Goal: Information Seeking & Learning: Learn about a topic

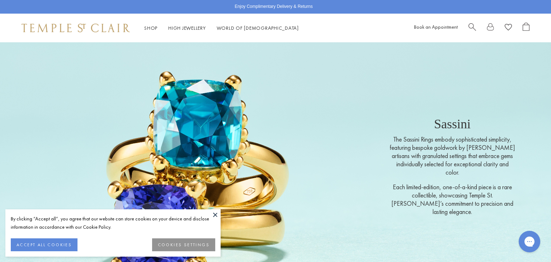
click at [213, 218] on button at bounding box center [215, 214] width 11 height 11
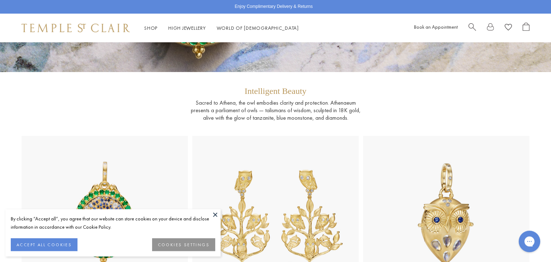
scroll to position [122, 0]
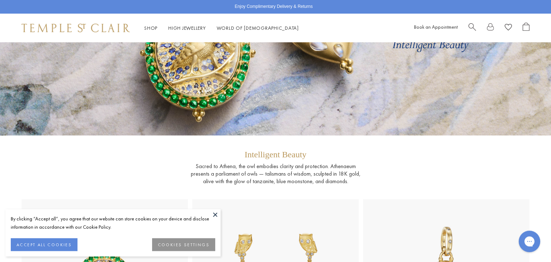
click at [214, 214] on button at bounding box center [215, 214] width 11 height 11
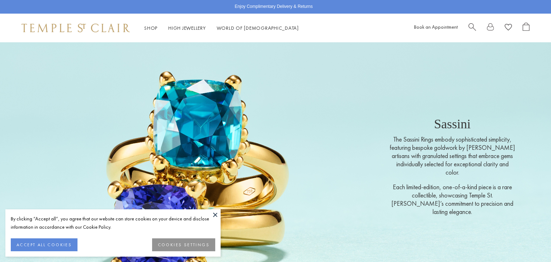
click at [213, 215] on button at bounding box center [215, 214] width 11 height 11
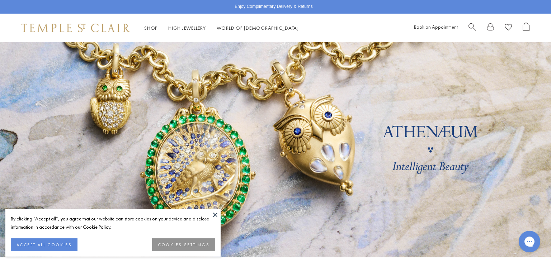
click at [214, 216] on button at bounding box center [215, 214] width 11 height 11
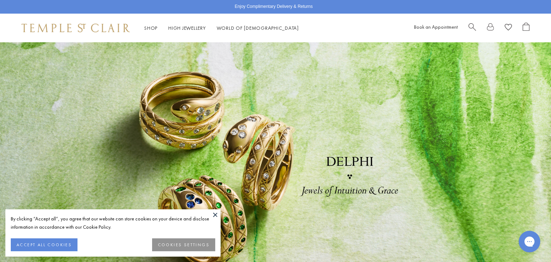
click at [214, 215] on button at bounding box center [215, 214] width 11 height 11
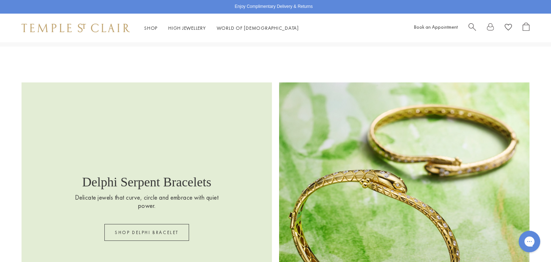
scroll to position [1053, 0]
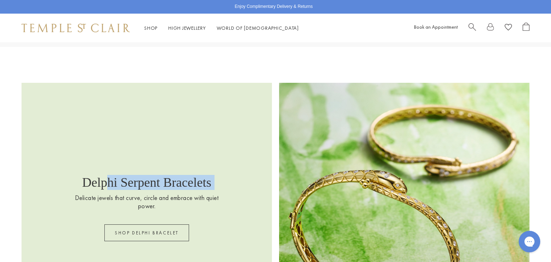
drag, startPoint x: 109, startPoint y: 156, endPoint x: 58, endPoint y: 87, distance: 85.5
click at [58, 87] on div "Delphi Serpent Bracelets Delicate jewels that curve, circle and embrace with qu…" at bounding box center [147, 208] width 250 height 250
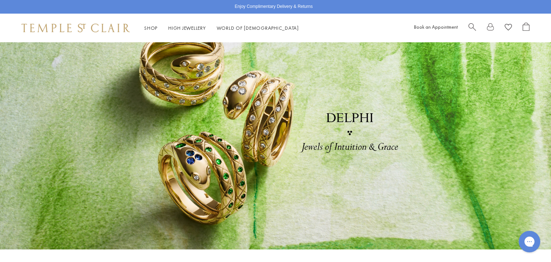
scroll to position [0, 0]
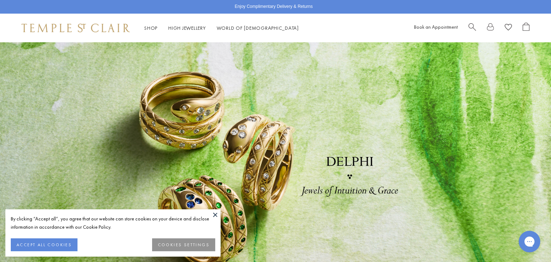
click at [213, 215] on button at bounding box center [215, 214] width 11 height 11
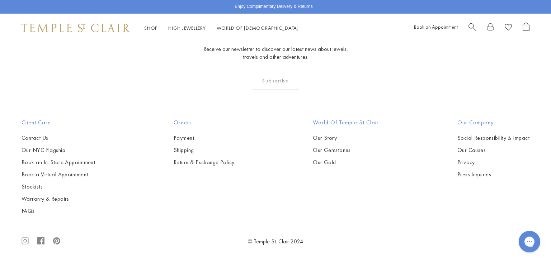
scroll to position [1426, 0]
click at [87, 16] on div "Shop Shop Categories Amulets Pendants & Charms Lockets Chains & Leather Cords E…" at bounding box center [275, 28] width 551 height 29
click at [71, 33] on div "Shop Shop Categories Amulets Pendants & Charms Lockets Chains & Leather Cords E…" at bounding box center [275, 28] width 551 height 29
click at [62, 28] on img at bounding box center [76, 28] width 108 height 9
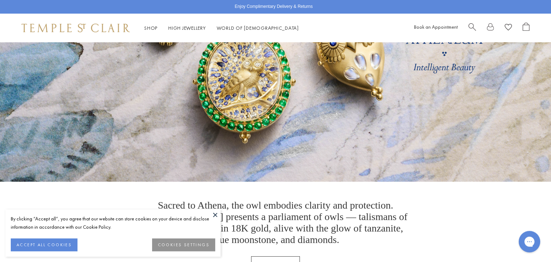
scroll to position [113, 0]
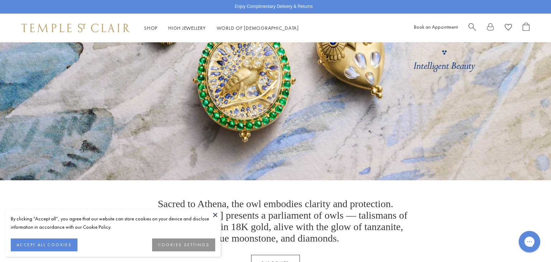
click at [214, 216] on button at bounding box center [215, 214] width 11 height 11
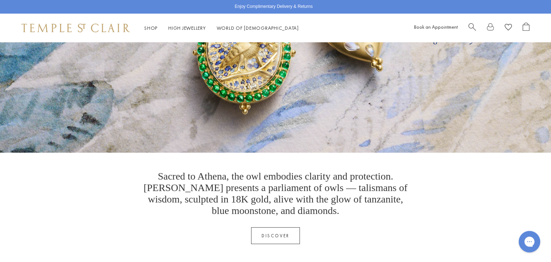
scroll to position [162, 0]
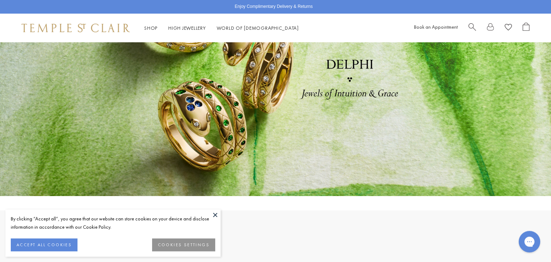
scroll to position [95, 0]
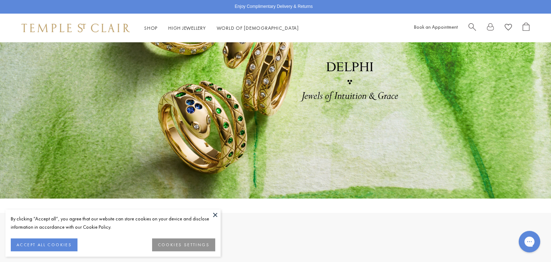
click at [216, 215] on button at bounding box center [215, 214] width 11 height 11
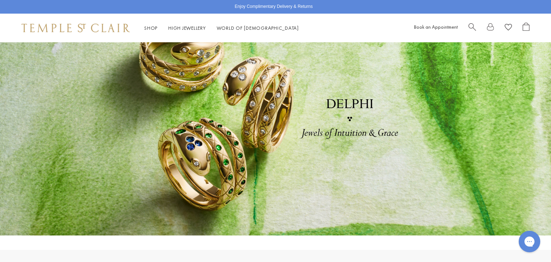
scroll to position [0, 0]
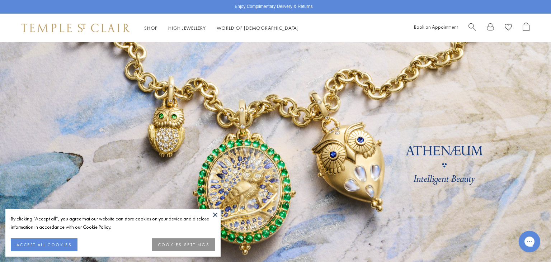
click at [213, 213] on button at bounding box center [215, 214] width 11 height 11
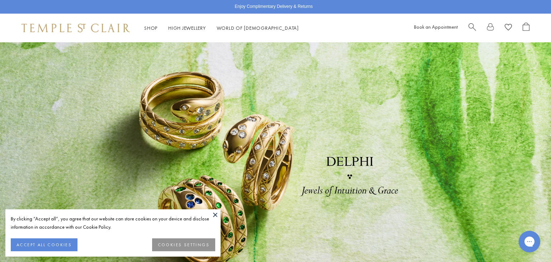
click at [212, 214] on button at bounding box center [215, 214] width 11 height 11
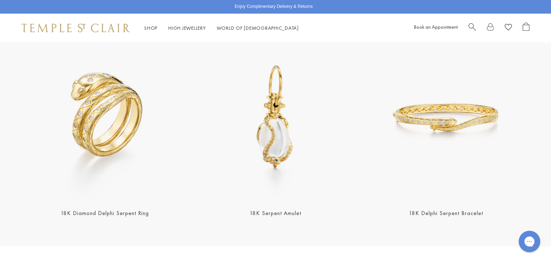
scroll to position [308, 0]
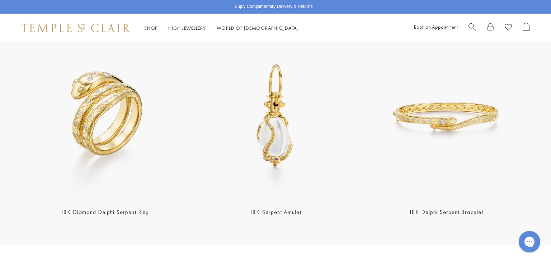
click at [123, 121] on img at bounding box center [105, 116] width 166 height 166
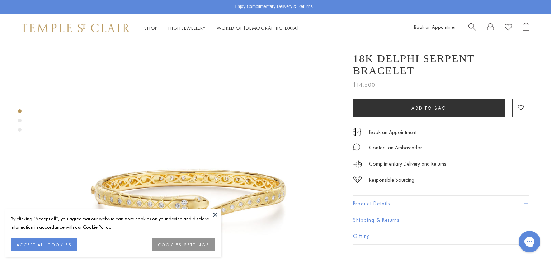
click at [472, 23] on span "Search" at bounding box center [472, 27] width 8 height 8
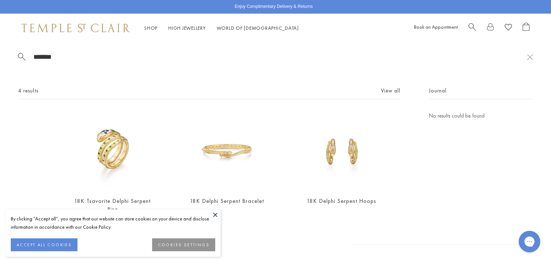
type input "******"
click at [92, 170] on img at bounding box center [112, 151] width 79 height 79
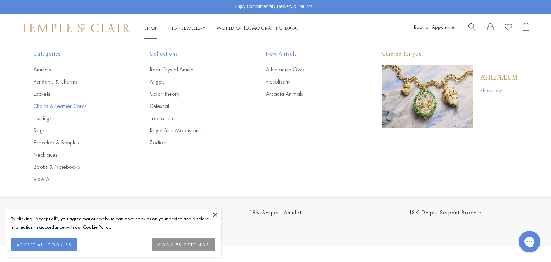
click at [77, 104] on link "Chains & Leather Cords" at bounding box center [77, 106] width 88 height 8
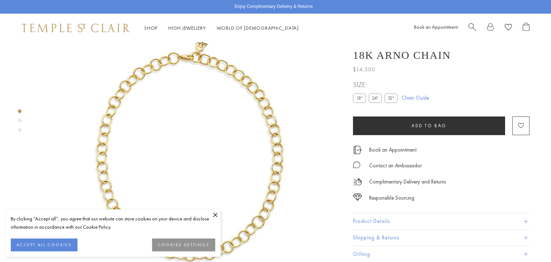
scroll to position [42, 0]
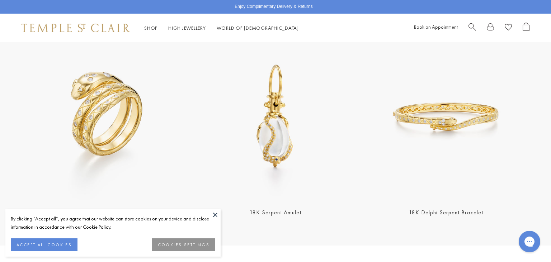
click at [101, 105] on img at bounding box center [105, 117] width 166 height 166
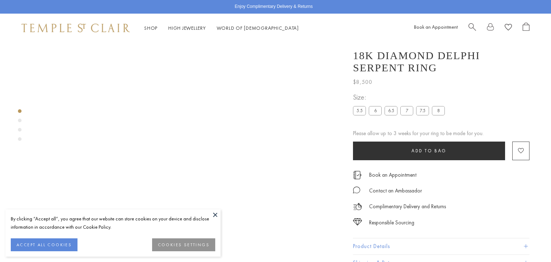
click at [390, 113] on div "**********" at bounding box center [441, 107] width 176 height 33
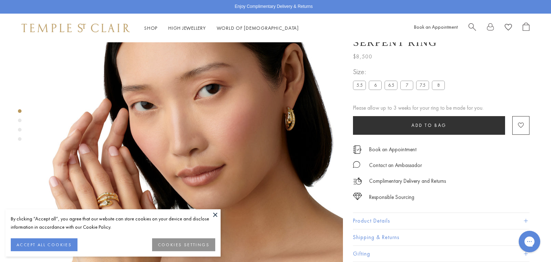
scroll to position [42, 0]
click at [388, 83] on label "6.5" at bounding box center [390, 85] width 13 height 9
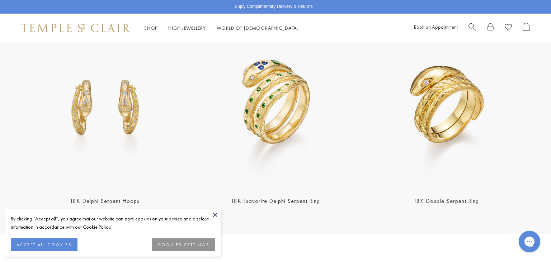
scroll to position [867, 0]
click at [270, 137] on img at bounding box center [275, 105] width 166 height 166
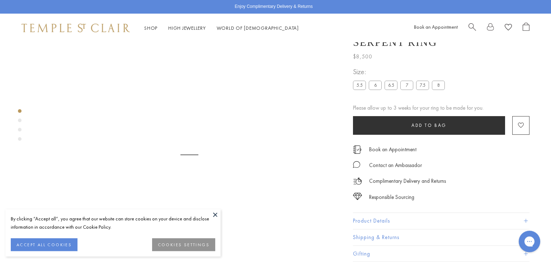
scroll to position [42, 0]
click at [535, 60] on div "**********" at bounding box center [447, 152] width 208 height 305
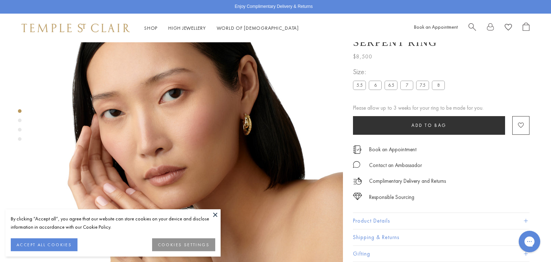
click at [391, 89] on label "6.5" at bounding box center [390, 85] width 13 height 9
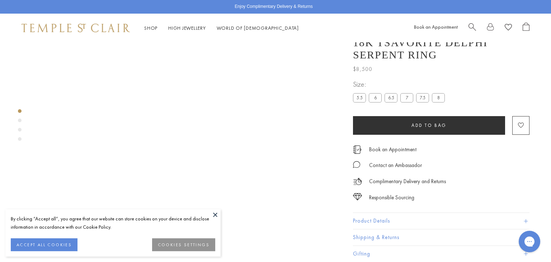
scroll to position [42, 0]
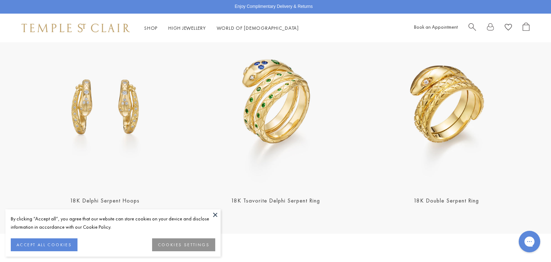
click at [217, 216] on button at bounding box center [215, 214] width 11 height 11
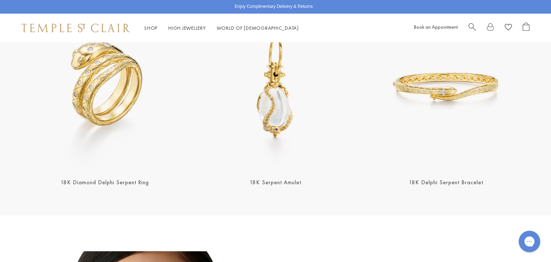
scroll to position [318, 0]
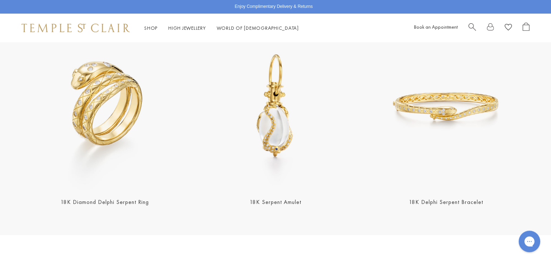
click at [268, 122] on img at bounding box center [275, 106] width 166 height 166
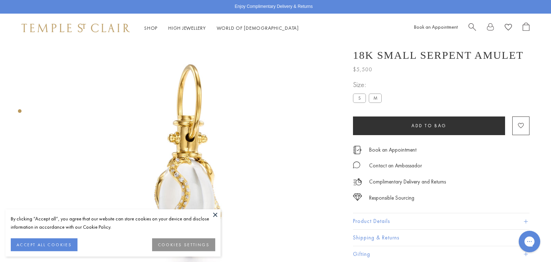
click at [375, 102] on label "M" at bounding box center [375, 98] width 13 height 9
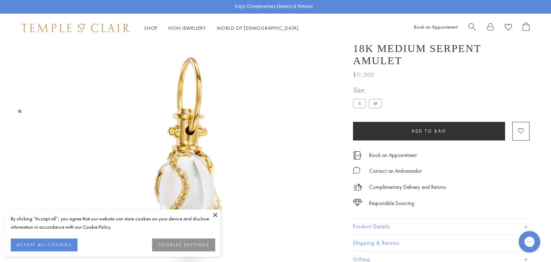
scroll to position [42, 0]
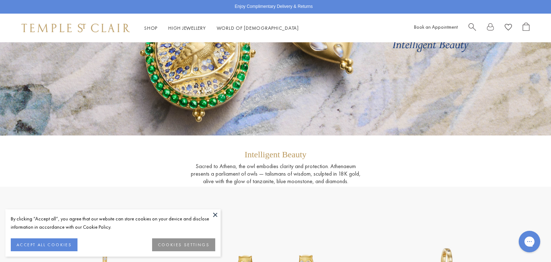
click at [216, 213] on button at bounding box center [215, 214] width 11 height 11
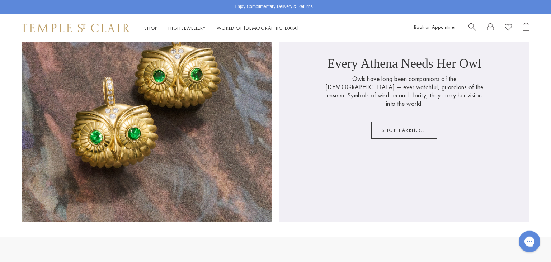
scroll to position [620, 0]
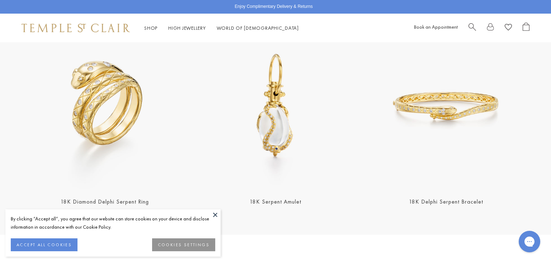
click at [216, 214] on button at bounding box center [215, 214] width 11 height 11
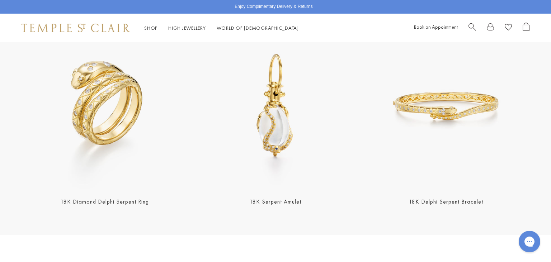
click at [119, 120] on img at bounding box center [105, 106] width 166 height 166
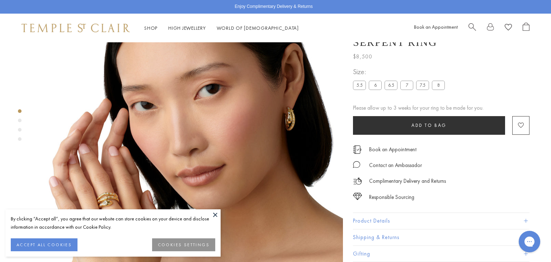
scroll to position [42, 0]
click at [391, 86] on label "6.5" at bounding box center [390, 85] width 13 height 9
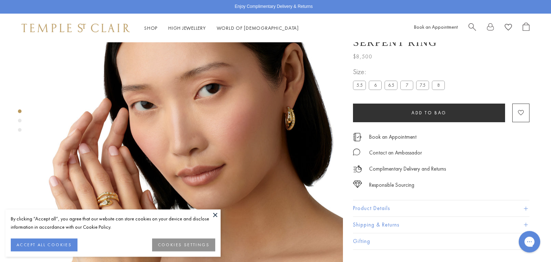
click at [214, 214] on button at bounding box center [215, 214] width 11 height 11
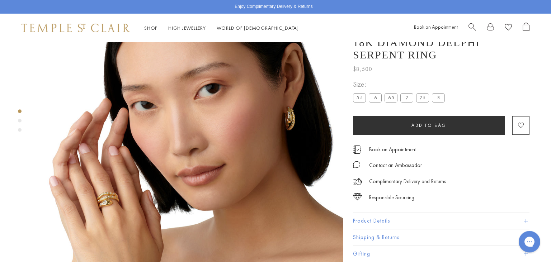
scroll to position [42, 0]
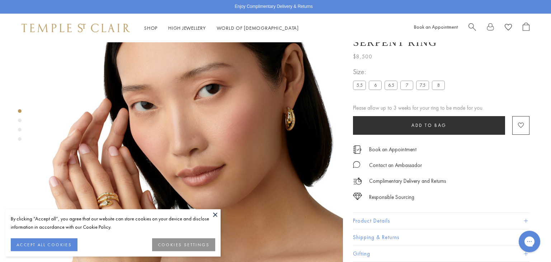
scroll to position [42, 0]
click at [393, 85] on label "6.5" at bounding box center [390, 85] width 13 height 9
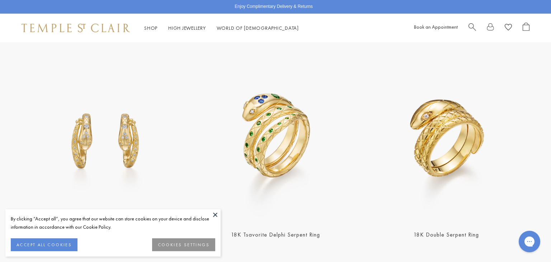
scroll to position [834, 0]
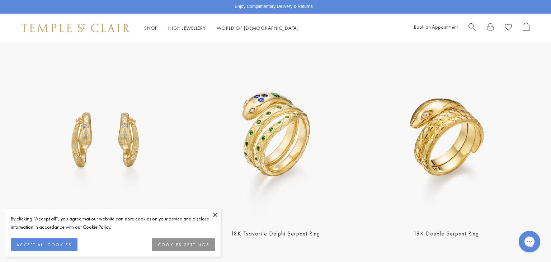
click at [252, 116] on img at bounding box center [275, 138] width 166 height 166
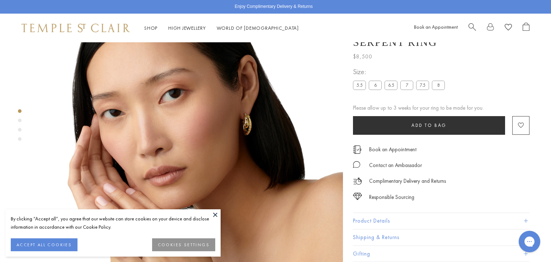
scroll to position [42, 0]
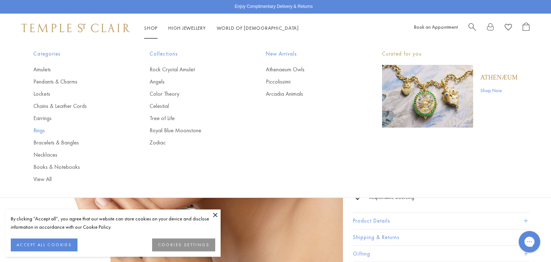
click at [38, 131] on link "Rings" at bounding box center [77, 131] width 88 height 8
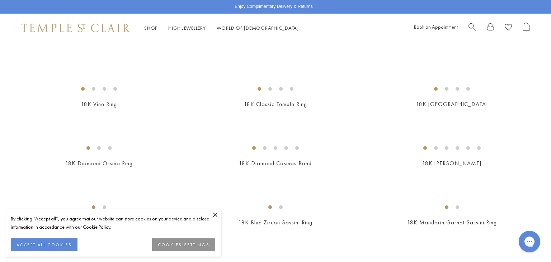
scroll to position [110, 0]
click at [0, 0] on img at bounding box center [0, 0] width 0 height 0
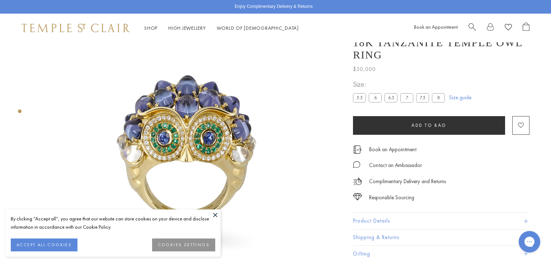
scroll to position [42, 0]
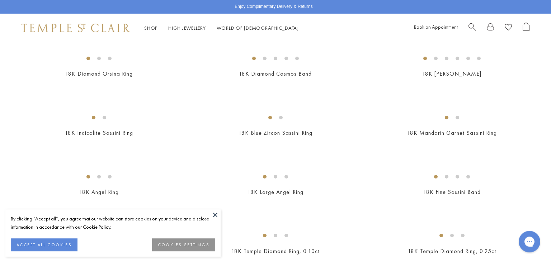
scroll to position [199, 0]
click at [0, 0] on img at bounding box center [0, 0] width 0 height 0
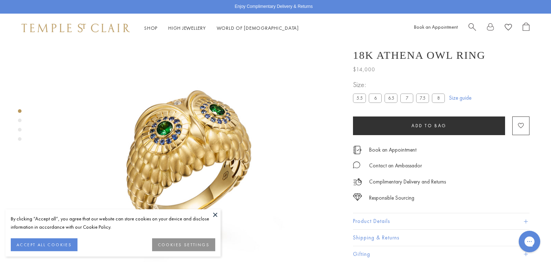
scroll to position [42, 0]
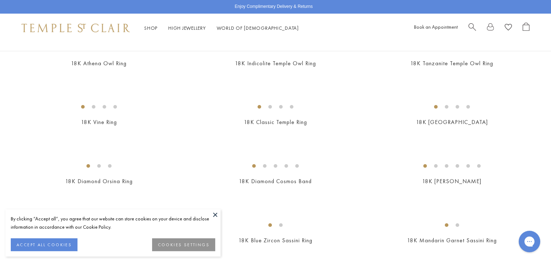
scroll to position [93, 0]
click at [214, 213] on button at bounding box center [215, 214] width 11 height 11
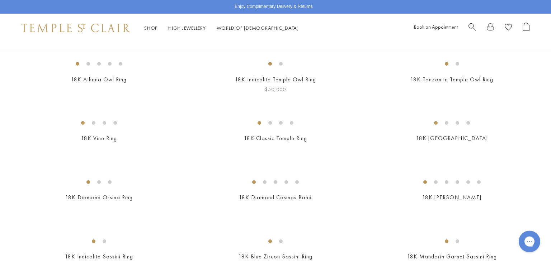
scroll to position [0, 0]
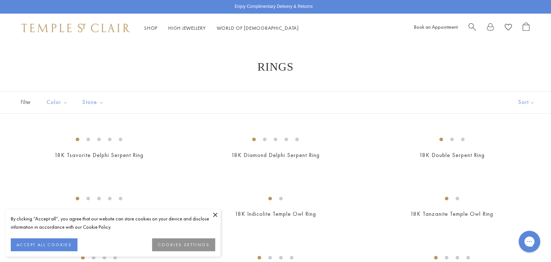
click at [216, 214] on button at bounding box center [215, 214] width 11 height 11
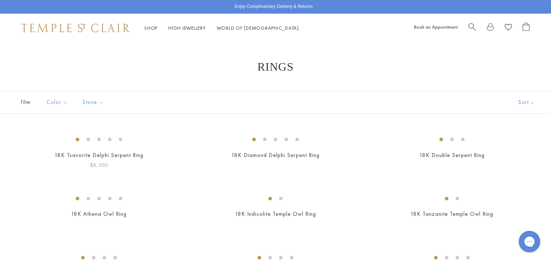
click at [0, 0] on img at bounding box center [0, 0] width 0 height 0
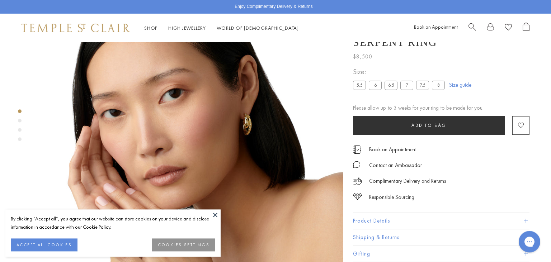
scroll to position [42, 0]
click at [392, 86] on label "6.5" at bounding box center [390, 85] width 13 height 9
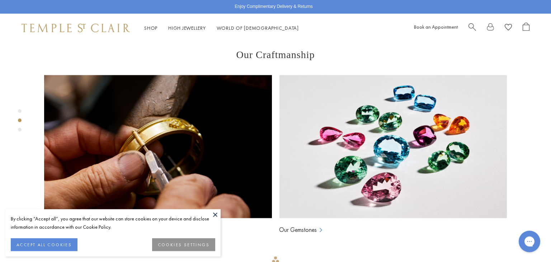
scroll to position [523, 0]
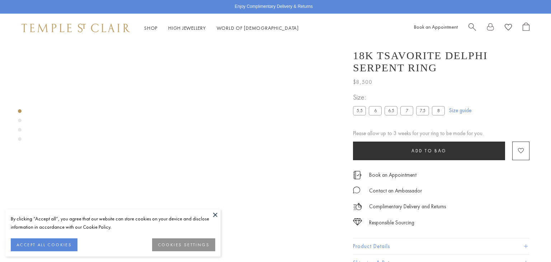
click at [213, 216] on button at bounding box center [215, 214] width 11 height 11
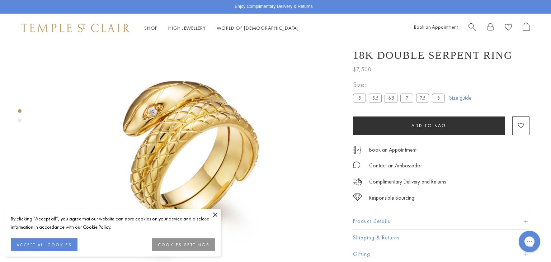
scroll to position [42, 0]
click at [211, 212] on button at bounding box center [215, 214] width 11 height 11
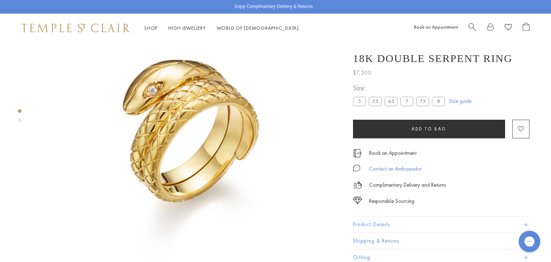
scroll to position [0, 0]
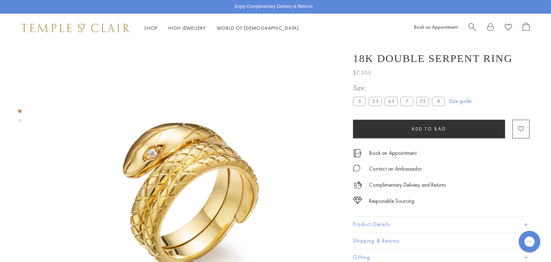
click at [539, 187] on div "18K Double Serpent Ring $7,500 The 18K Double Serpent Ring is part of the Tree …" at bounding box center [447, 194] width 208 height 305
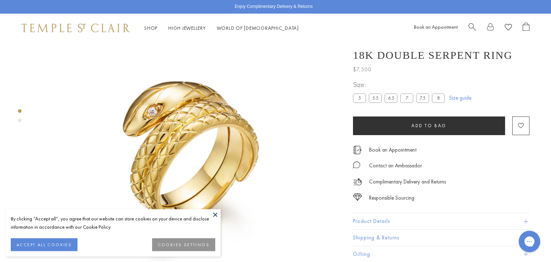
scroll to position [42, 0]
click at [214, 212] on button at bounding box center [215, 214] width 11 height 11
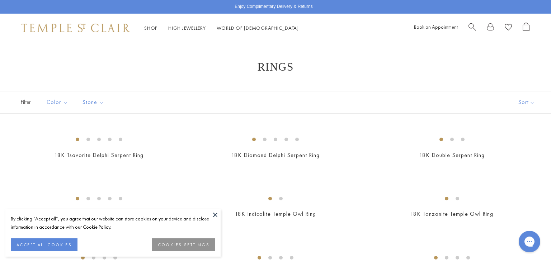
click at [214, 214] on button at bounding box center [215, 214] width 11 height 11
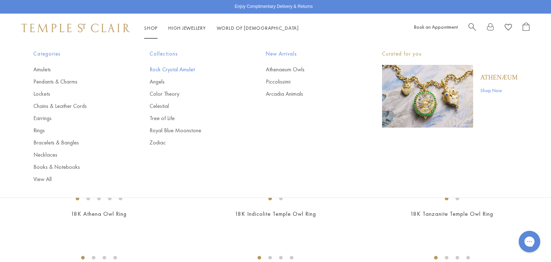
click at [181, 71] on link "Rock Crystal Amulet" at bounding box center [194, 70] width 88 height 8
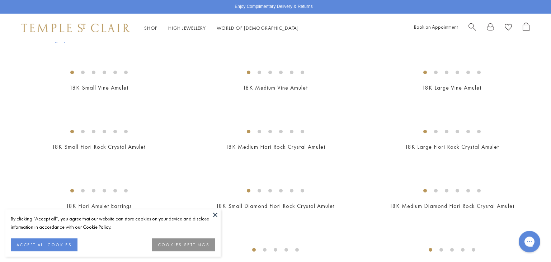
scroll to position [327, 0]
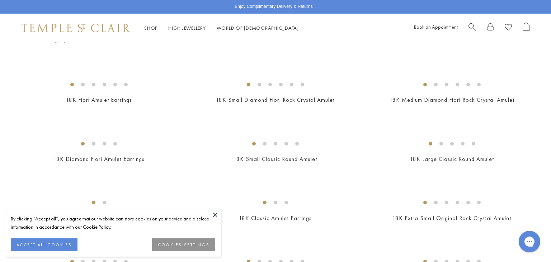
click at [215, 214] on button at bounding box center [215, 214] width 11 height 11
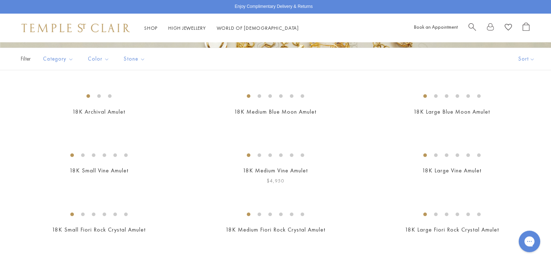
scroll to position [138, 0]
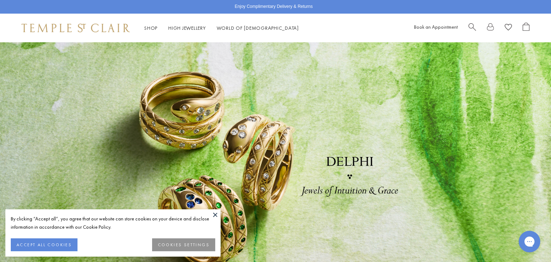
click at [213, 214] on button at bounding box center [215, 214] width 11 height 11
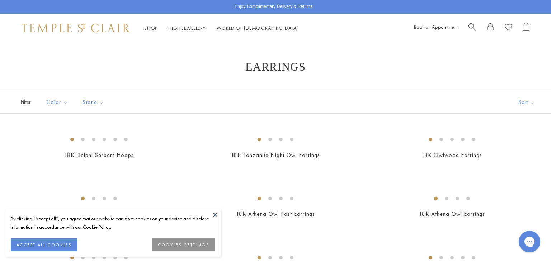
click at [216, 215] on button at bounding box center [215, 214] width 11 height 11
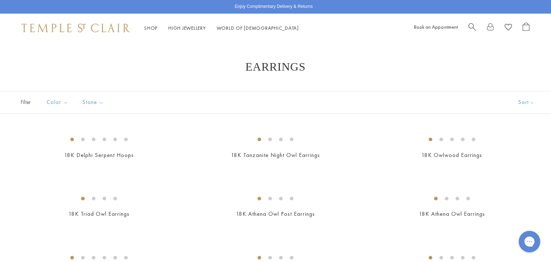
click at [81, 26] on img at bounding box center [76, 28] width 108 height 9
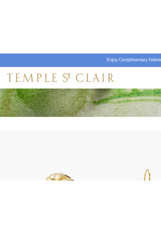
scroll to position [175, 0]
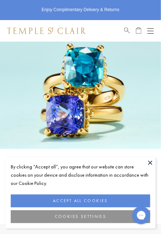
click at [148, 162] on button at bounding box center [150, 162] width 11 height 11
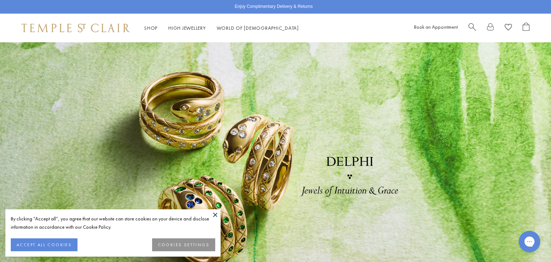
click at [215, 215] on button at bounding box center [215, 214] width 11 height 11
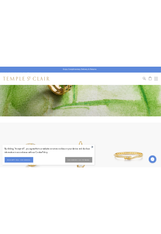
scroll to position [168, 0]
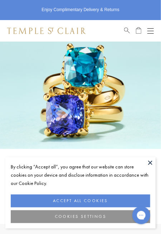
click at [151, 161] on button at bounding box center [150, 162] width 11 height 11
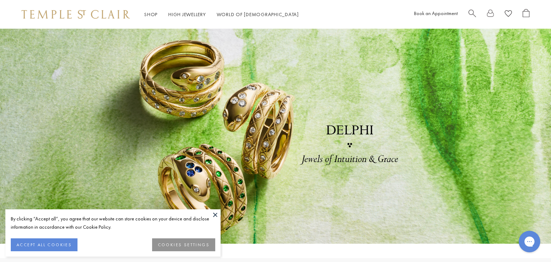
click at [213, 212] on button at bounding box center [215, 214] width 11 height 11
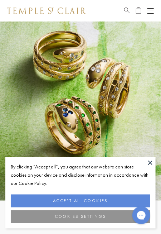
click at [150, 164] on button at bounding box center [150, 162] width 11 height 11
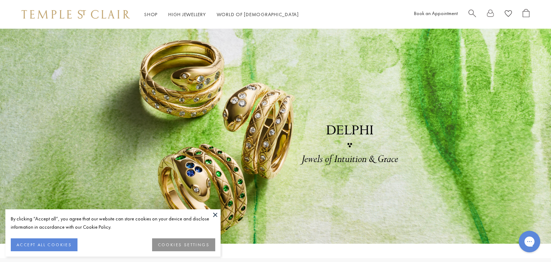
click at [212, 214] on button at bounding box center [215, 214] width 11 height 11
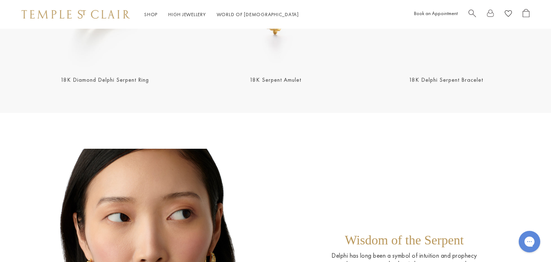
scroll to position [419, 0]
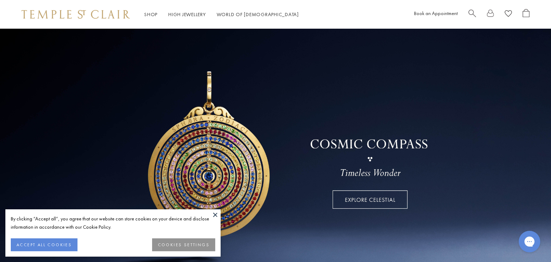
click at [216, 213] on button at bounding box center [215, 214] width 11 height 11
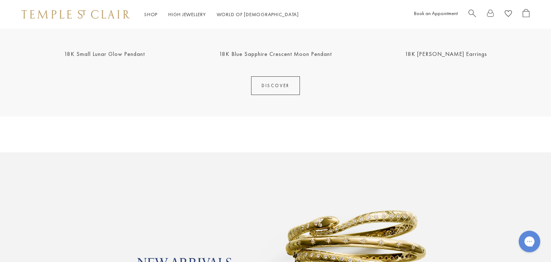
scroll to position [401, 0]
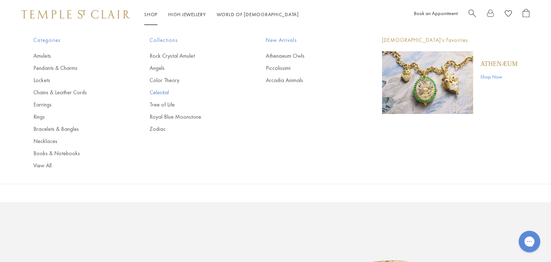
click at [157, 93] on link "Celestial" at bounding box center [194, 93] width 88 height 8
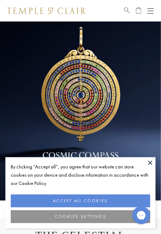
click at [89, 88] on link at bounding box center [80, 111] width 161 height 179
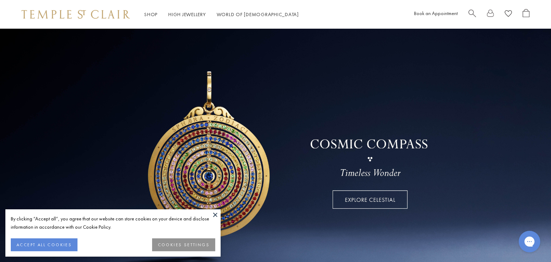
click at [76, 13] on img at bounding box center [76, 14] width 108 height 9
click at [215, 218] on button at bounding box center [215, 214] width 11 height 11
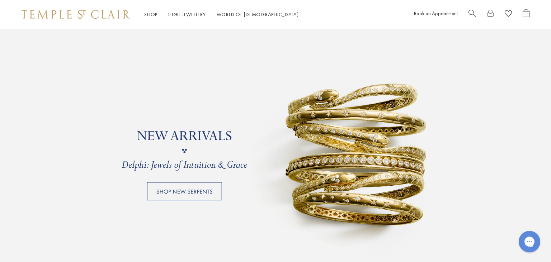
scroll to position [577, 0]
click at [319, 160] on link at bounding box center [275, 151] width 551 height 251
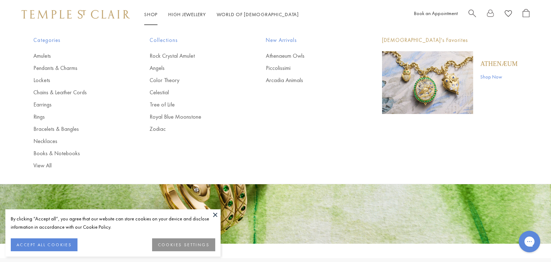
click at [425, 74] on img "Main navigation" at bounding box center [427, 82] width 91 height 63
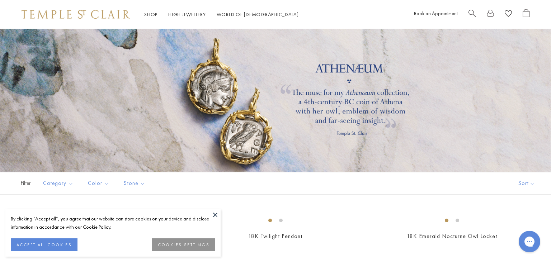
click at [216, 216] on button at bounding box center [215, 214] width 11 height 11
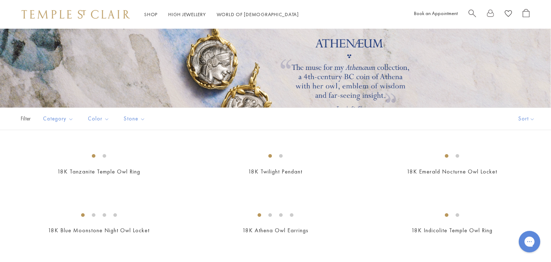
scroll to position [65, 0]
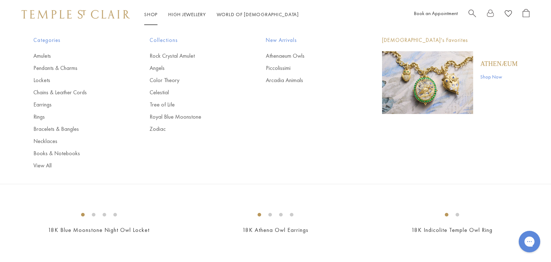
click at [74, 15] on img at bounding box center [76, 14] width 108 height 9
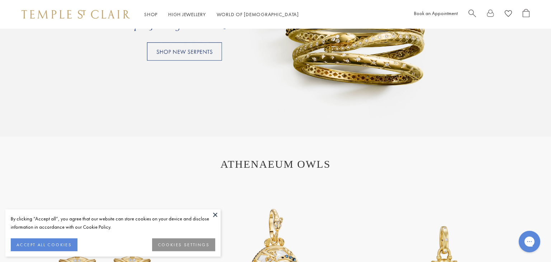
scroll to position [719, 0]
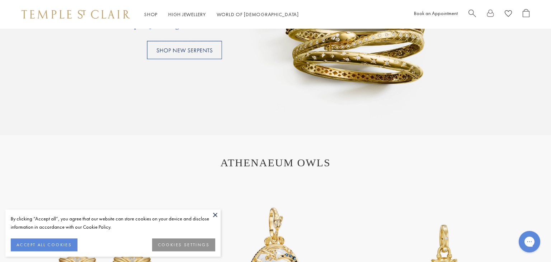
click at [166, 49] on link at bounding box center [275, 9] width 551 height 251
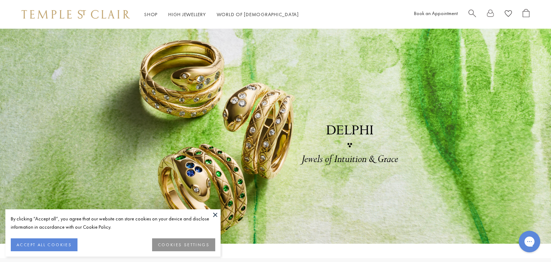
click at [214, 217] on button at bounding box center [215, 214] width 11 height 11
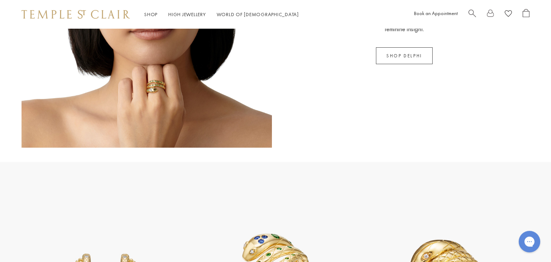
scroll to position [651, 0]
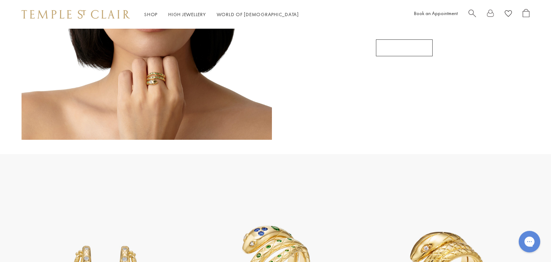
click at [397, 48] on link "SHOP DELPHI" at bounding box center [404, 47] width 57 height 17
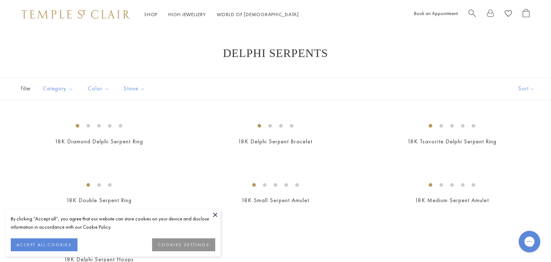
click at [212, 216] on button at bounding box center [215, 214] width 11 height 11
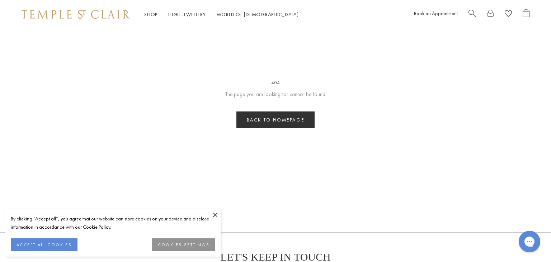
click at [44, 18] on img at bounding box center [76, 14] width 108 height 9
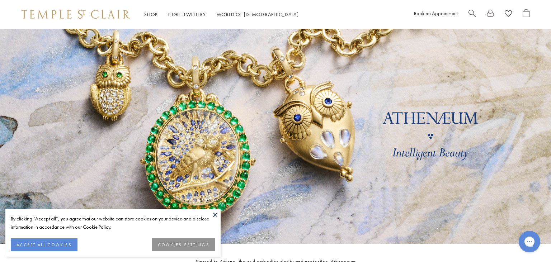
click at [75, 7] on div "Shop Shop Categories Amulets Pendants & Charms Lockets Chains & Leather Cords E…" at bounding box center [275, 14] width 551 height 29
click at [73, 20] on div "Shop Shop Categories Amulets Pendants & Charms Lockets Chains & Leather Cords E…" at bounding box center [275, 14] width 551 height 29
click at [73, 10] on img at bounding box center [76, 14] width 108 height 9
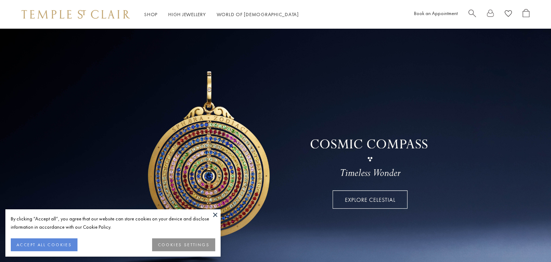
click at [218, 213] on button at bounding box center [215, 214] width 11 height 11
click at [215, 213] on button at bounding box center [215, 214] width 11 height 11
